Goal: Task Accomplishment & Management: Complete application form

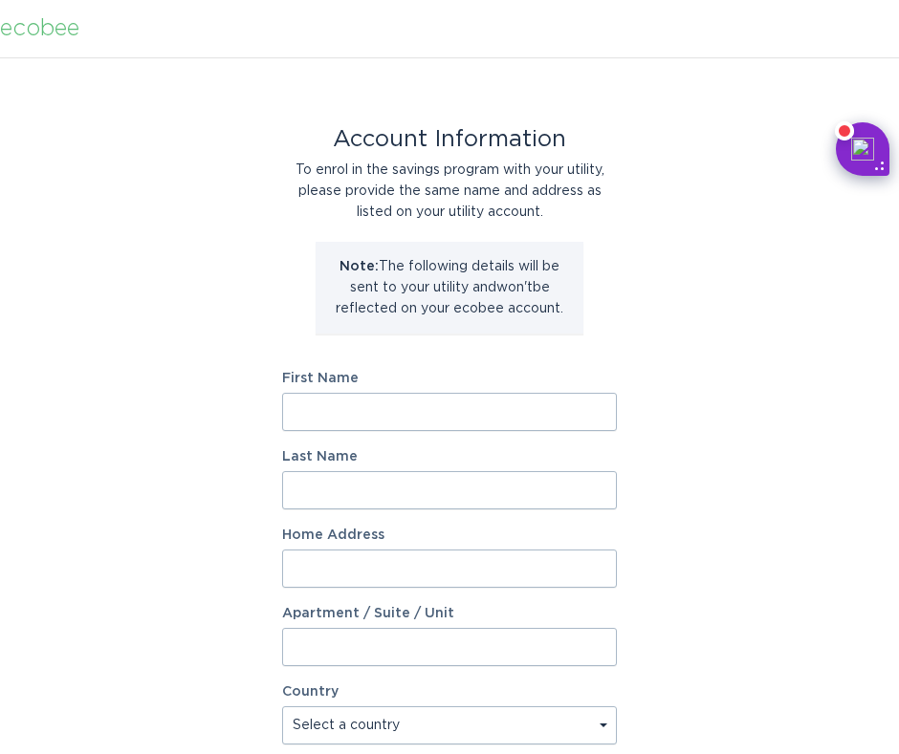
click at [464, 401] on input "First Name" at bounding box center [449, 412] width 335 height 38
type input "Hailey"
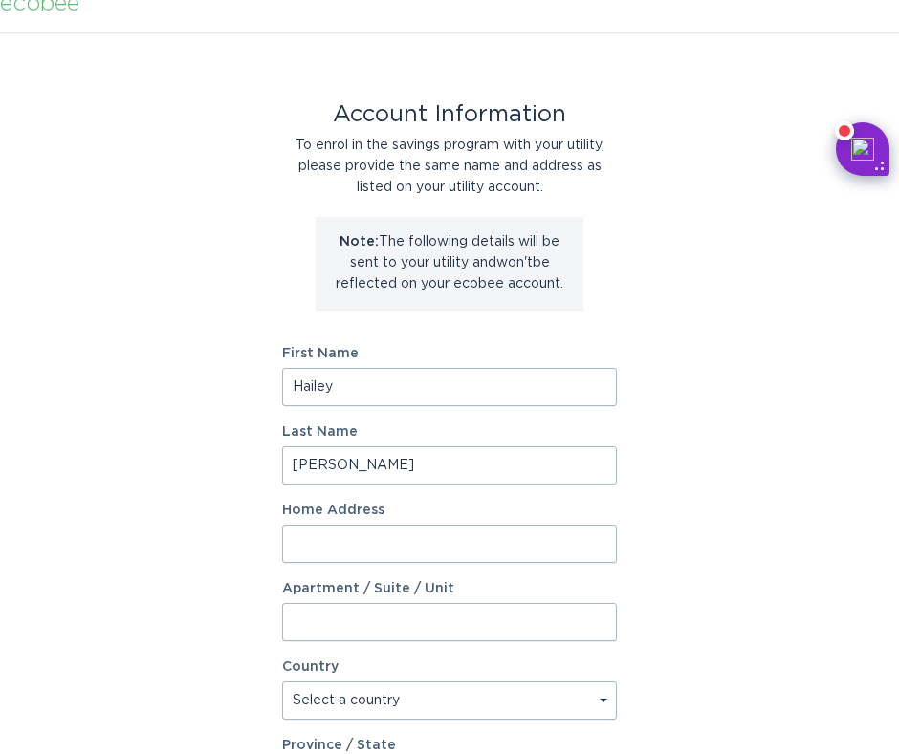
scroll to position [37, 0]
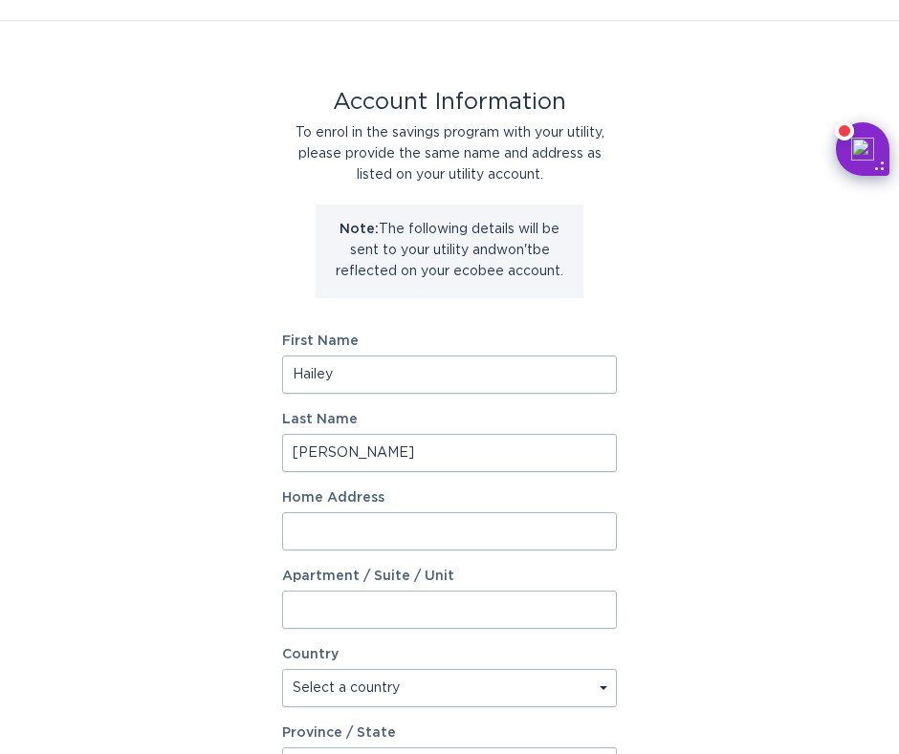
type input "[PERSON_NAME]"
click at [429, 520] on input "Home Address" at bounding box center [449, 531] width 335 height 38
type input "[STREET_ADDRESS]"
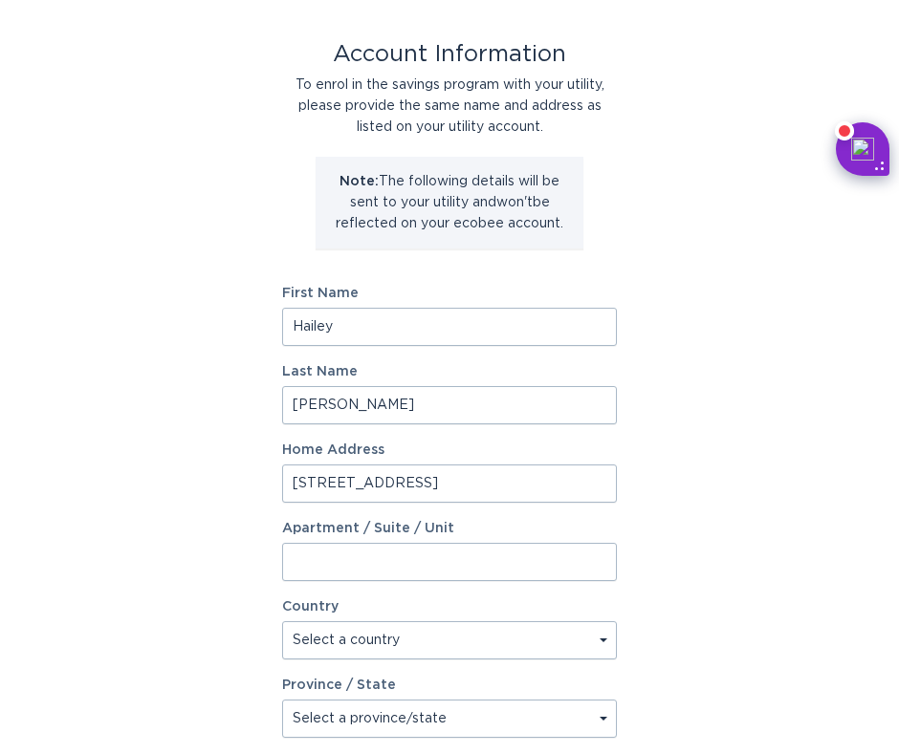
scroll to position [110, 0]
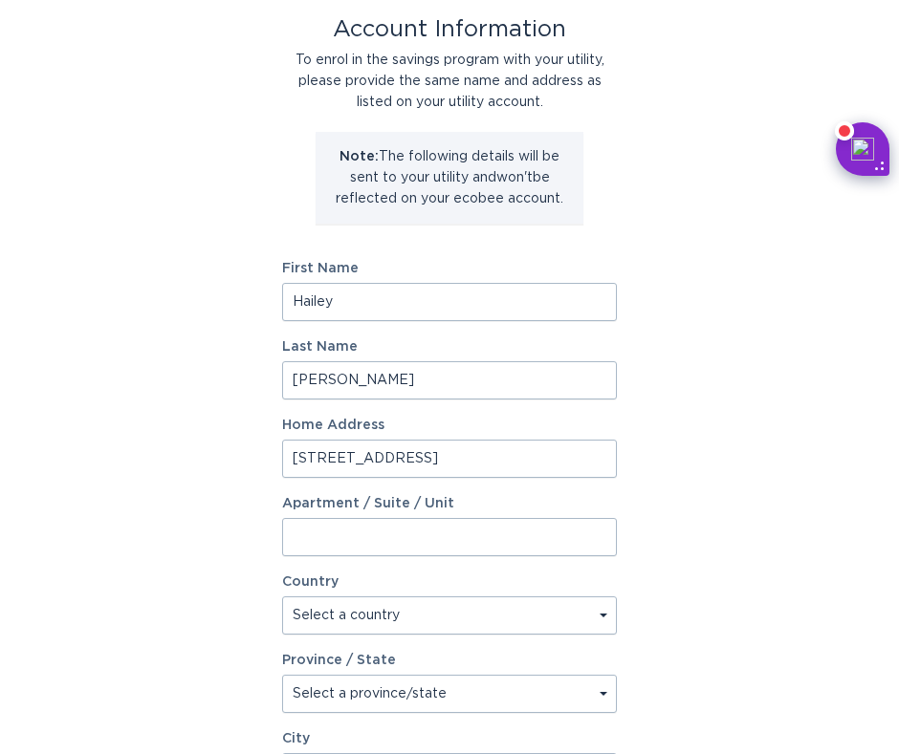
click at [552, 616] on select "Select a country [GEOGRAPHIC_DATA] [GEOGRAPHIC_DATA]" at bounding box center [449, 615] width 335 height 38
select select "US"
click at [282, 596] on select "Select a country [GEOGRAPHIC_DATA] [GEOGRAPHIC_DATA]" at bounding box center [449, 615] width 335 height 38
click at [520, 683] on select "Select a province/state [US_STATE] [US_STATE] [US_STATE] [US_STATE] [US_STATE] …" at bounding box center [449, 694] width 335 height 38
select select "MI"
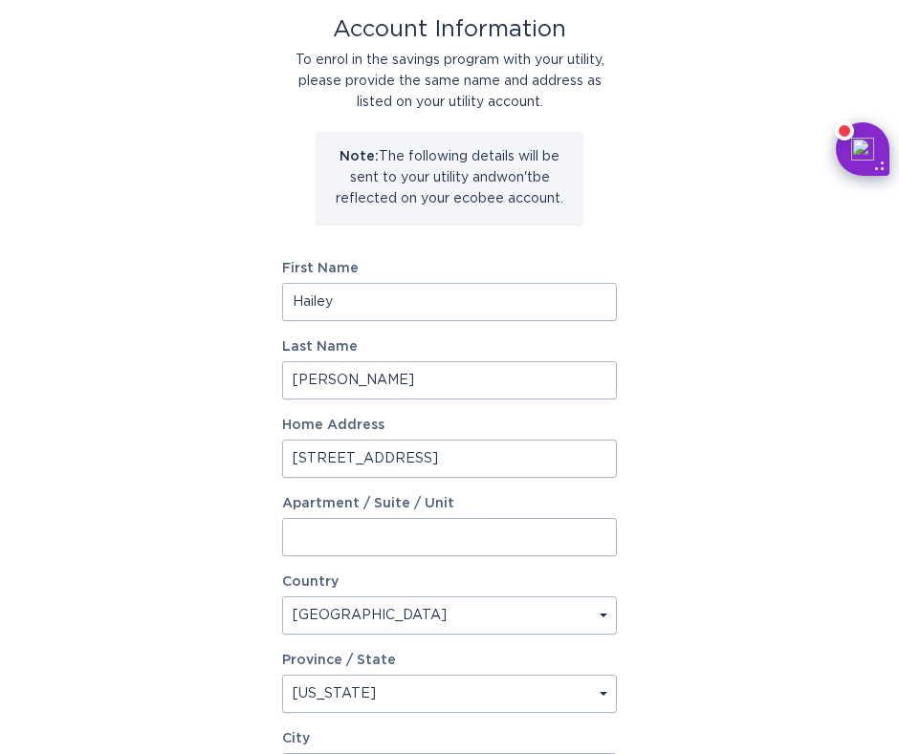
click at [282, 675] on select "Select a province/state [US_STATE] [US_STATE] [US_STATE] [US_STATE] [US_STATE] …" at bounding box center [449, 694] width 335 height 38
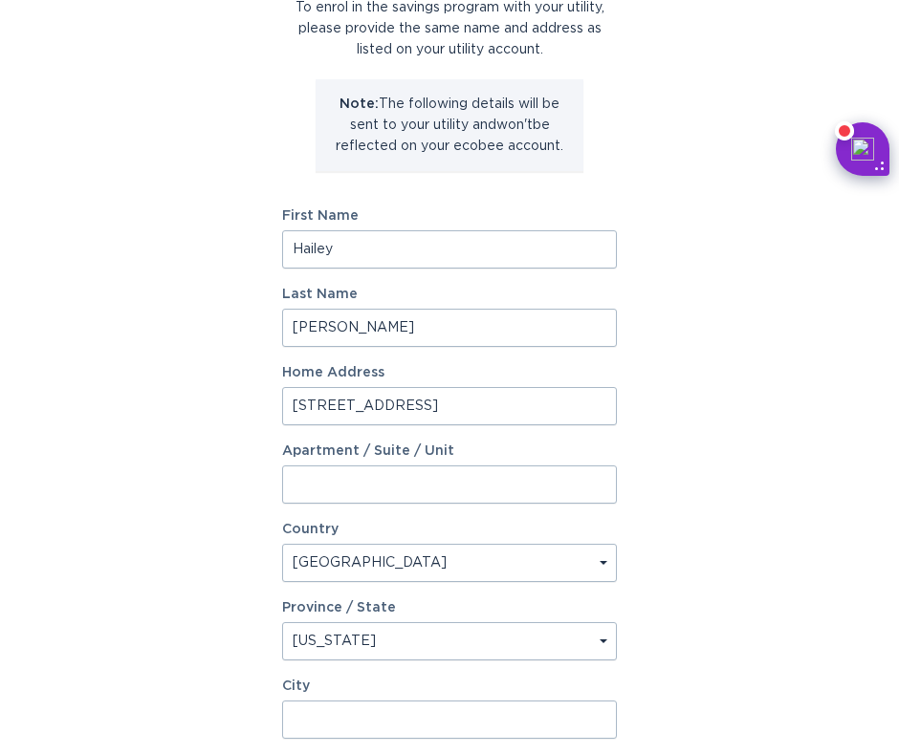
scroll to position [175, 0]
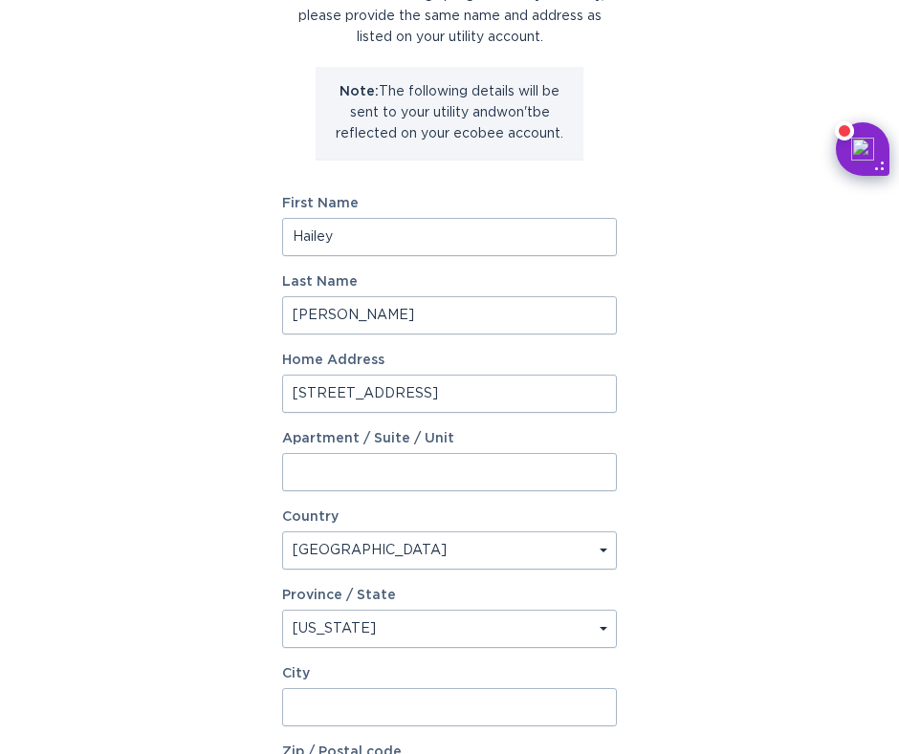
click at [408, 700] on input "City" at bounding box center [449, 707] width 335 height 38
type input "Ypsilanti"
click at [750, 489] on div "Account Information To enrol in the savings program with your utility, please p…" at bounding box center [449, 410] width 899 height 1056
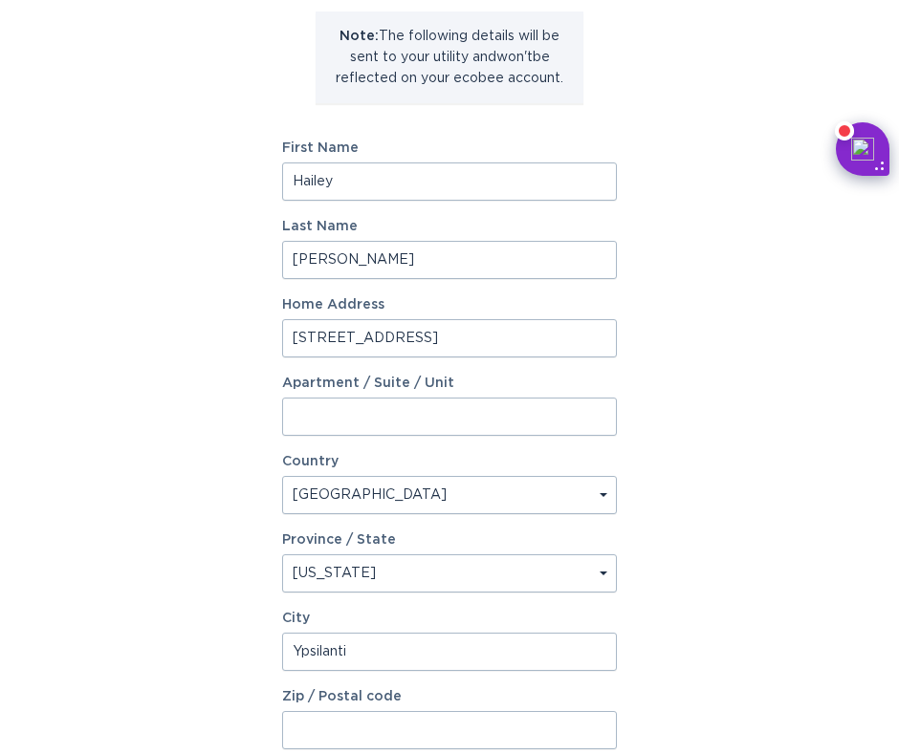
scroll to position [243, 0]
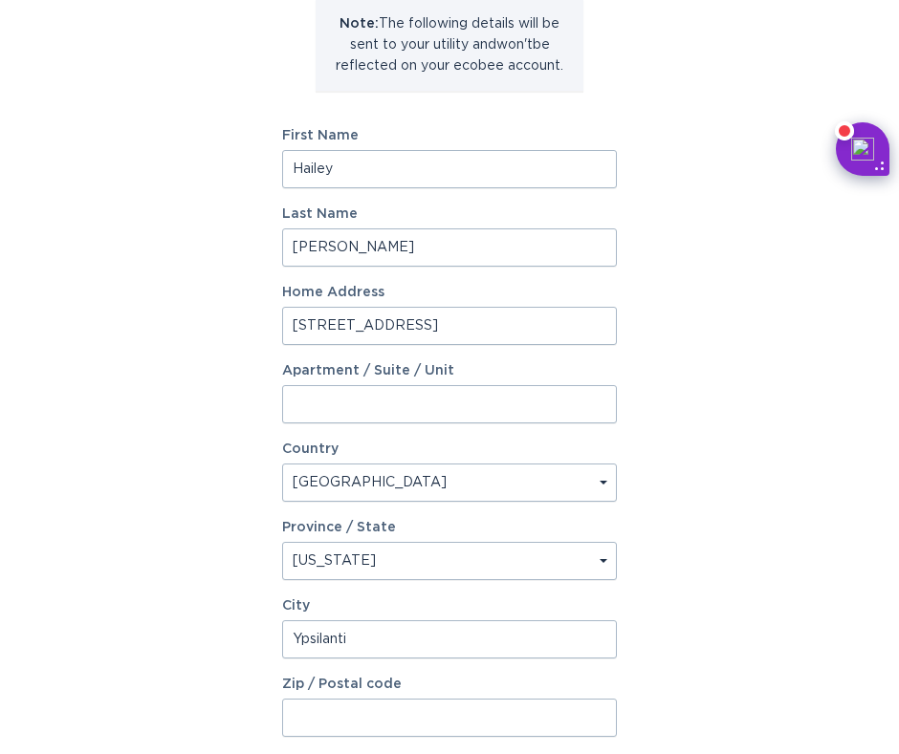
click at [336, 727] on input "Zip / Postal code" at bounding box center [449, 718] width 335 height 38
type input "48197"
click at [716, 520] on div "Account Information To enrol in the savings program with your utility, please p…" at bounding box center [449, 343] width 899 height 1056
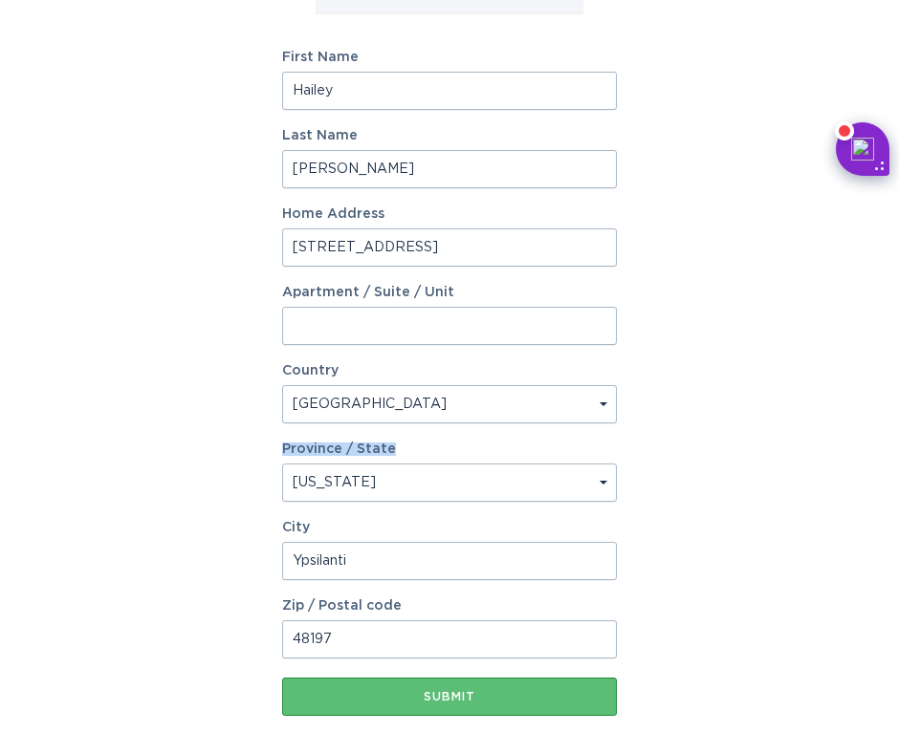
scroll to position [334, 0]
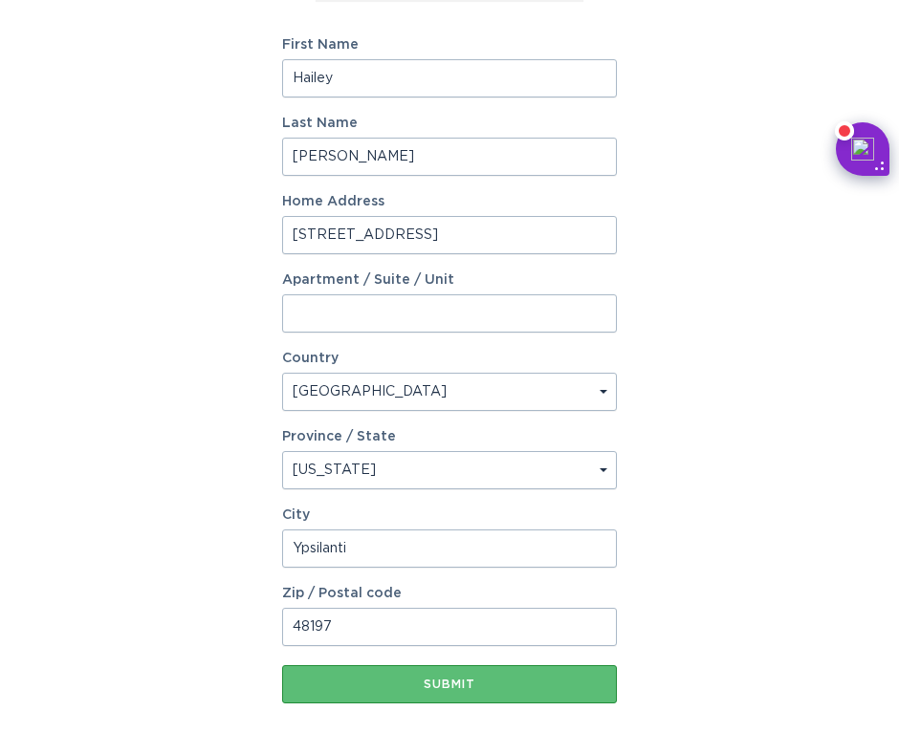
click at [716, 520] on div "Account Information To enrol in the savings program with your utility, please p…" at bounding box center [449, 252] width 899 height 1056
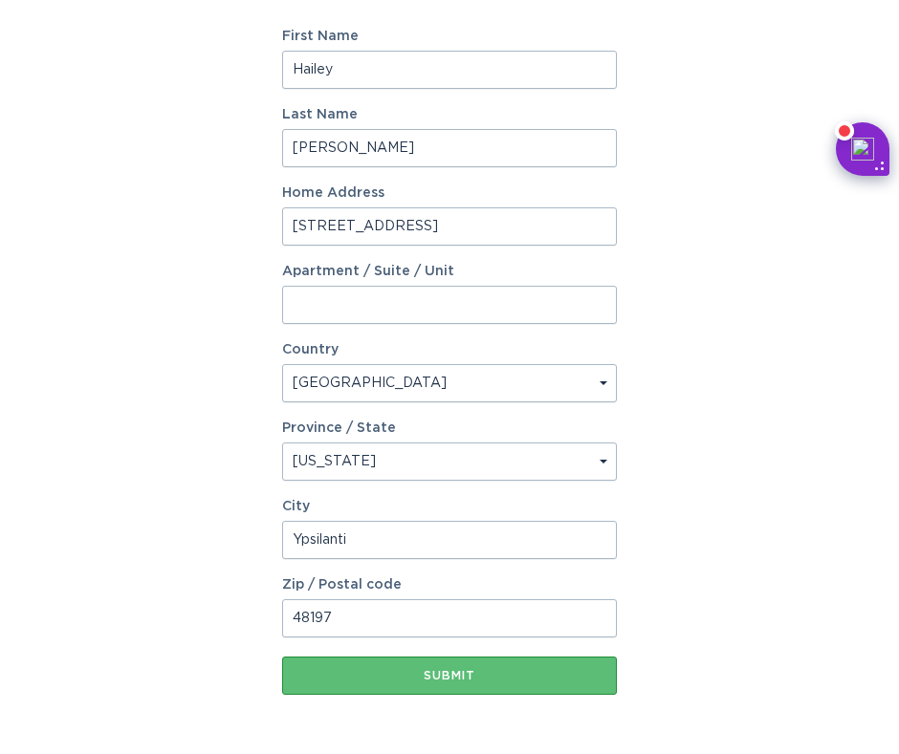
scroll to position [367, 0]
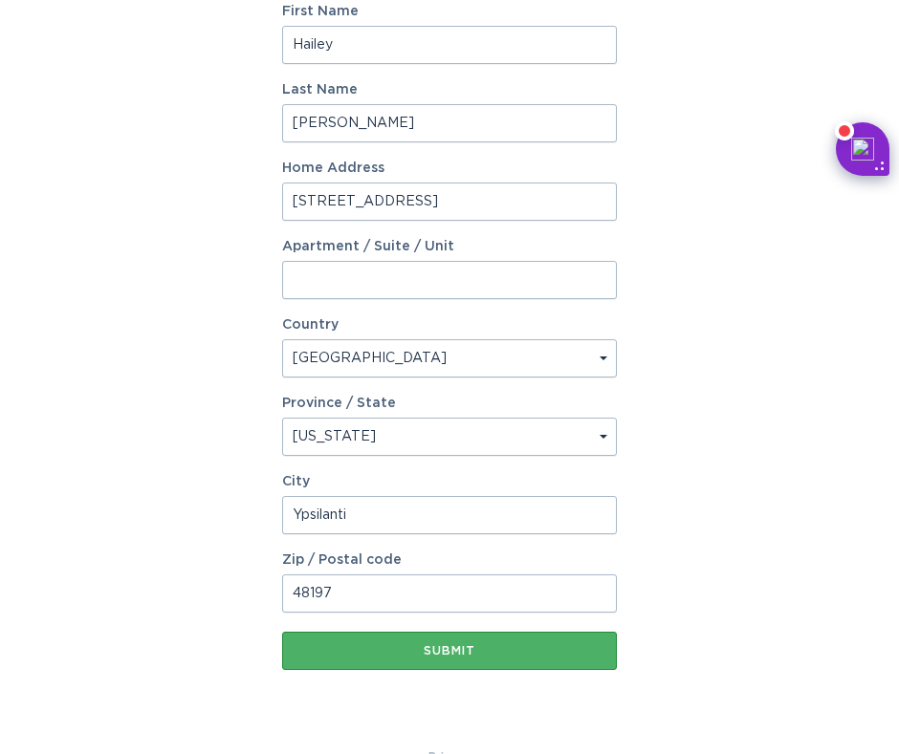
click at [445, 656] on div "Submit" at bounding box center [449, 650] width 315 height 11
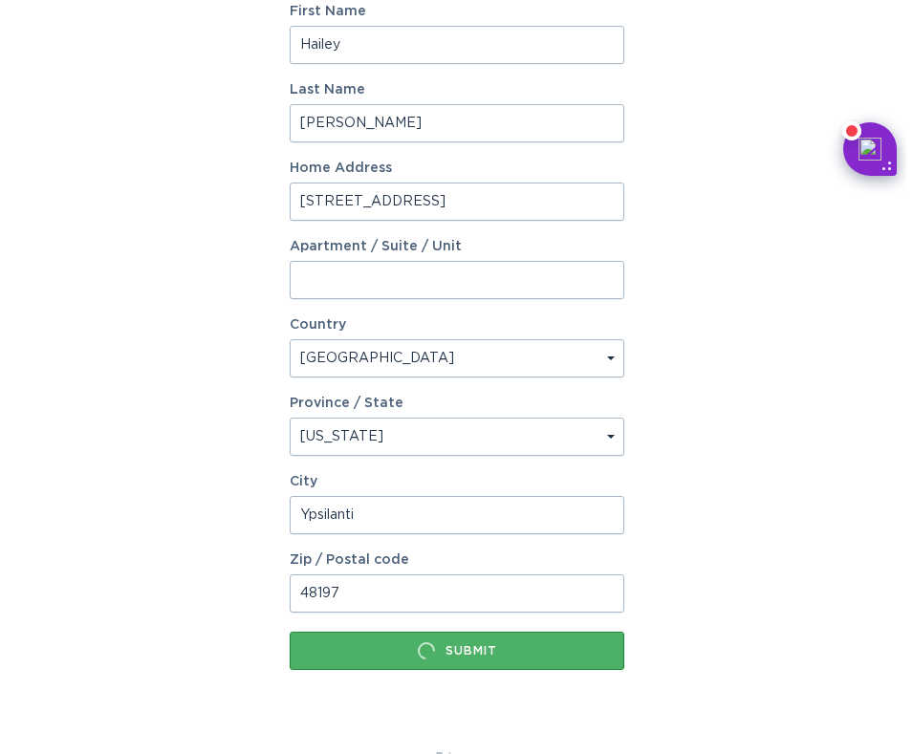
scroll to position [0, 0]
